Goal: Task Accomplishment & Management: Manage account settings

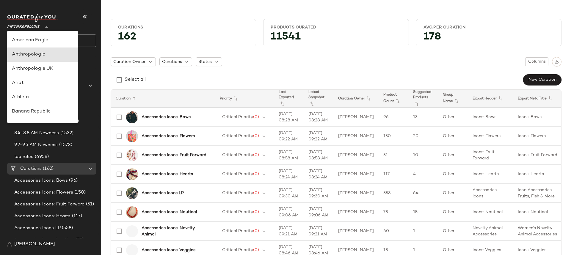
click at [32, 30] on span "Anthropologie" at bounding box center [23, 25] width 32 height 11
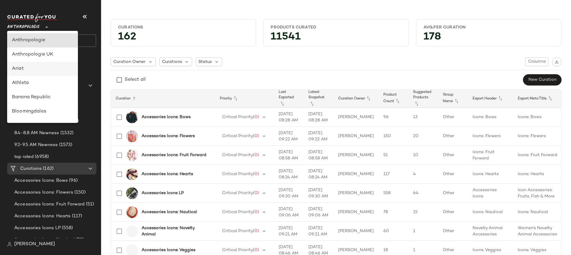
scroll to position [246, 0]
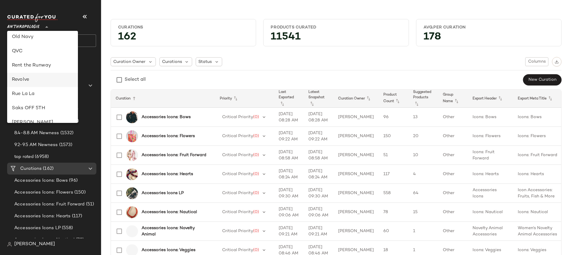
click at [36, 81] on div "Revolve" at bounding box center [42, 79] width 61 height 7
type input "**"
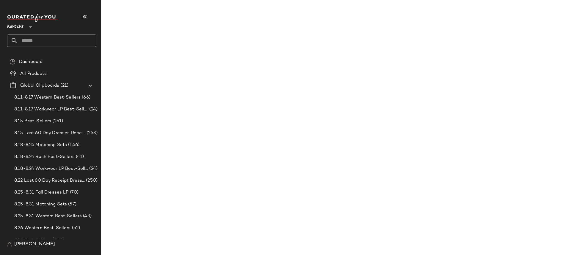
click at [29, 46] on input "text" at bounding box center [57, 40] width 78 height 12
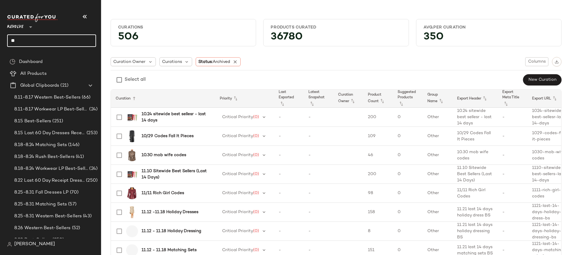
type input "*"
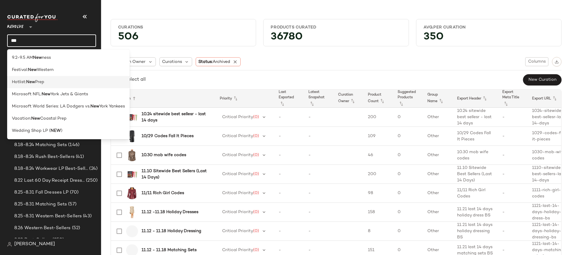
type input "***"
click at [32, 79] on div "Hotlist: New Prep" at bounding box center [68, 82] width 123 height 12
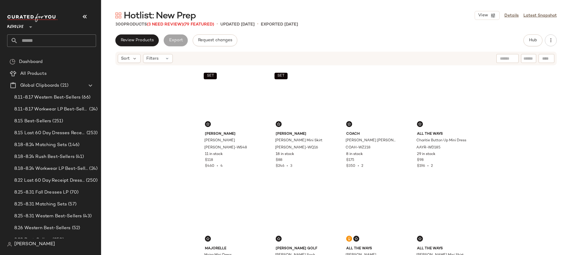
click at [511, 20] on div "View Details Latest Snapshot" at bounding box center [516, 15] width 82 height 9
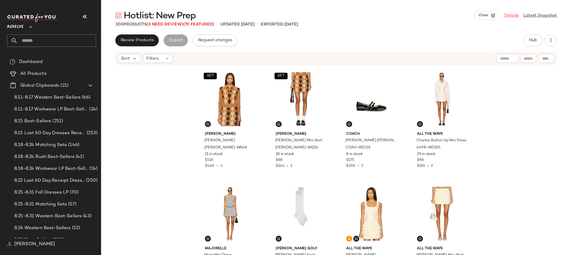
click at [511, 15] on link "Details" at bounding box center [511, 15] width 14 height 6
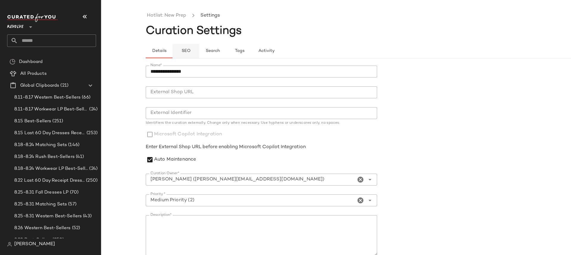
click at [184, 55] on button "SEO" at bounding box center [185, 51] width 27 height 14
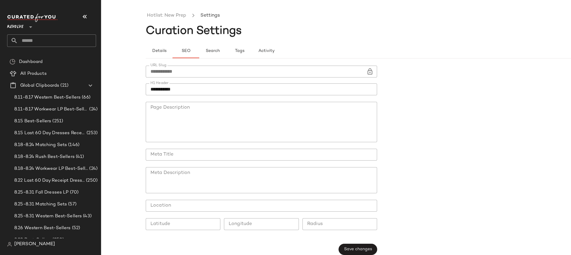
drag, startPoint x: 166, startPoint y: 91, endPoint x: 139, endPoint y: 91, distance: 26.8
click at [139, 91] on div "**********" at bounding box center [285, 133] width 571 height 246
type input "********"
click at [365, 253] on button "Save changes" at bounding box center [358, 249] width 38 height 11
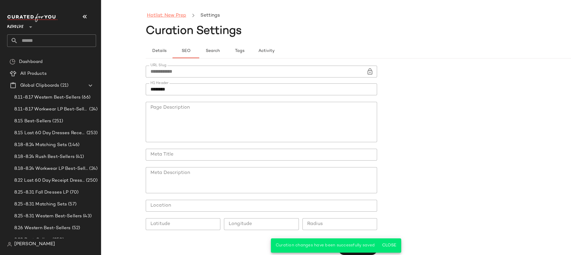
click at [181, 16] on link "Hotlist: New Prep" at bounding box center [166, 16] width 39 height 8
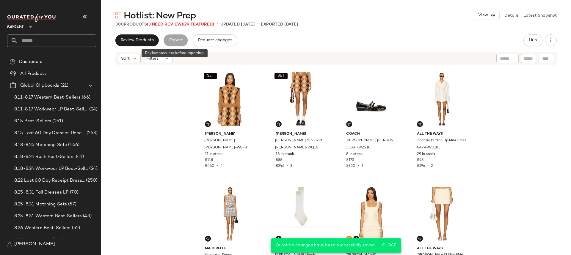
click at [173, 40] on div "Export" at bounding box center [176, 40] width 24 height 12
click at [148, 40] on span "Review Products" at bounding box center [136, 40] width 33 height 5
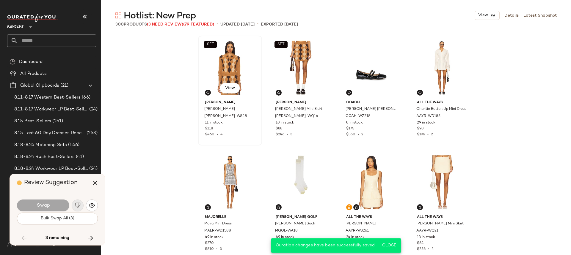
scroll to position [2755, 0]
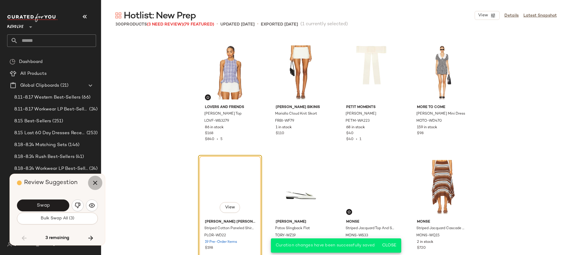
click at [96, 183] on icon "button" at bounding box center [95, 183] width 7 height 7
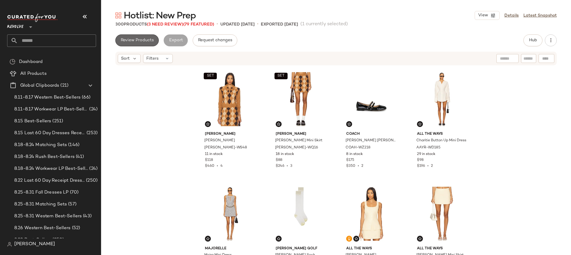
click at [129, 40] on span "Review Products" at bounding box center [136, 40] width 33 height 5
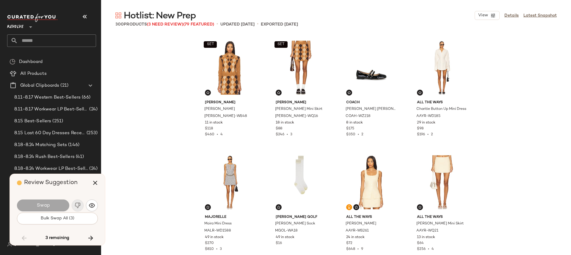
scroll to position [2755, 0]
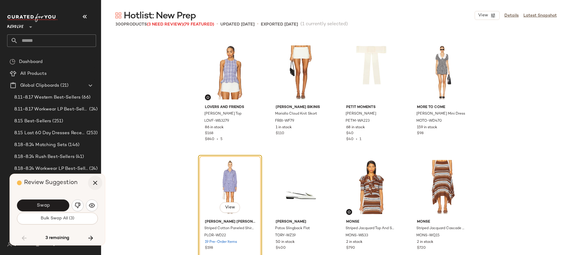
click at [97, 181] on icon "button" at bounding box center [95, 183] width 7 height 7
